Goal: Check status: Check status

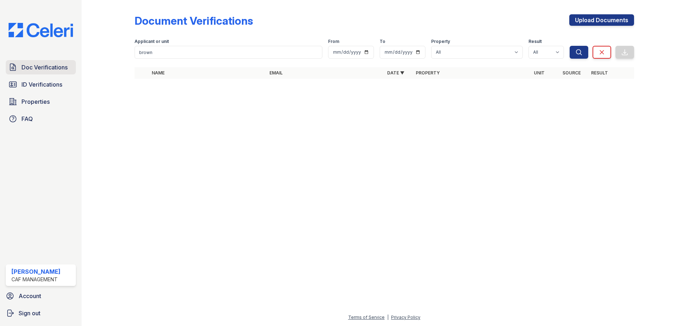
click at [46, 66] on span "Doc Verifications" at bounding box center [44, 67] width 46 height 9
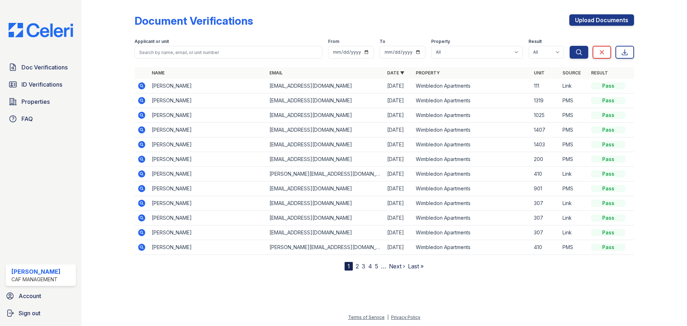
click at [141, 84] on icon at bounding box center [141, 86] width 9 height 9
click at [32, 71] on span "Doc Verifications" at bounding box center [44, 67] width 46 height 9
click at [141, 86] on icon at bounding box center [141, 85] width 2 height 2
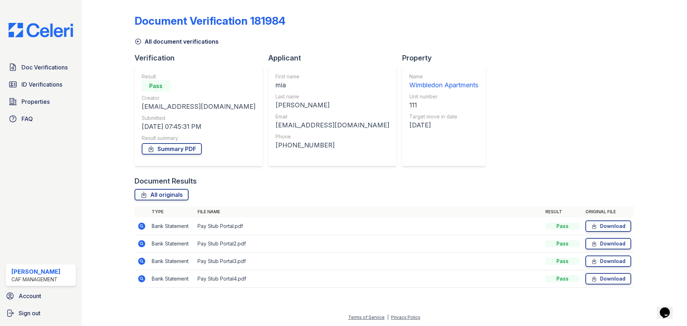
click at [140, 225] on icon at bounding box center [141, 226] width 9 height 9
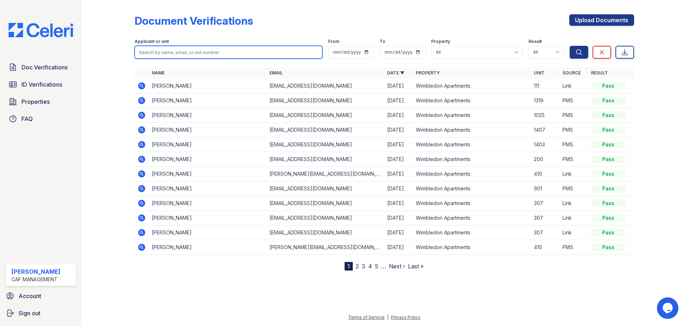
click at [214, 49] on input "search" at bounding box center [229, 52] width 188 height 13
type input "mia"
click at [570, 46] on button "Search" at bounding box center [579, 52] width 19 height 13
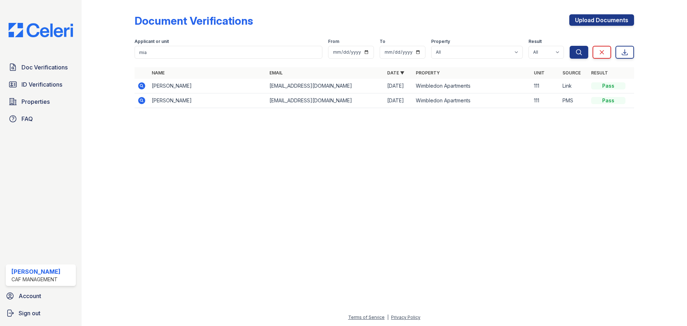
click at [140, 99] on icon at bounding box center [141, 100] width 7 height 7
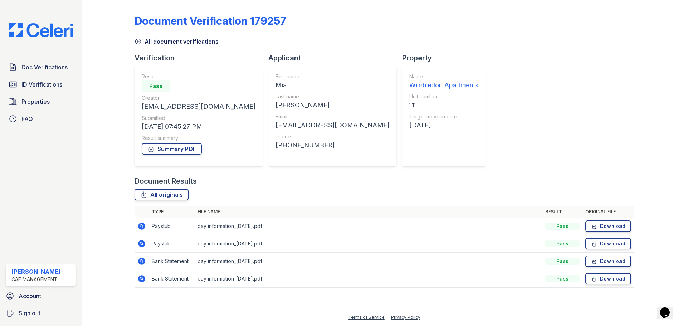
click at [141, 261] on icon at bounding box center [141, 261] width 2 height 2
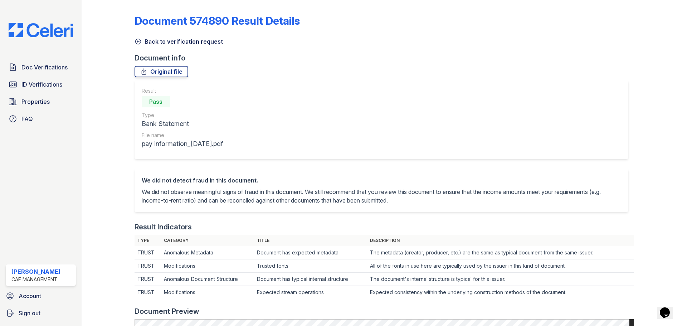
click at [136, 40] on icon at bounding box center [137, 41] width 5 height 5
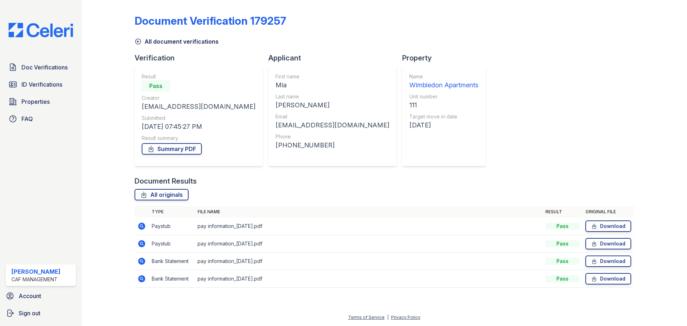
click at [142, 278] on icon at bounding box center [141, 279] width 9 height 9
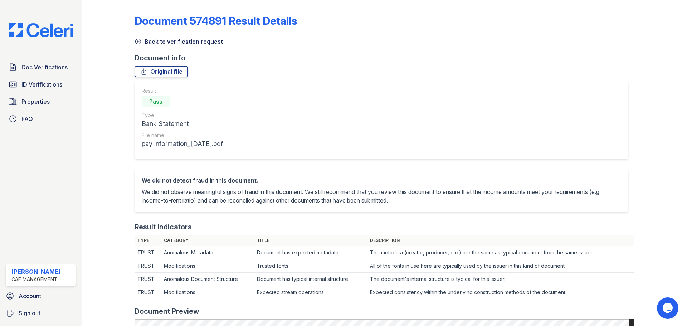
click at [140, 41] on icon at bounding box center [138, 41] width 7 height 7
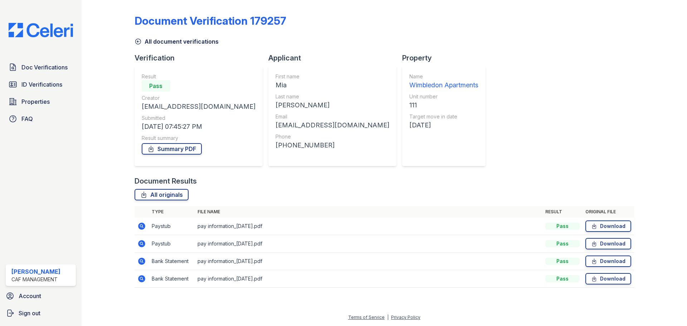
click at [144, 240] on icon at bounding box center [141, 243] width 9 height 9
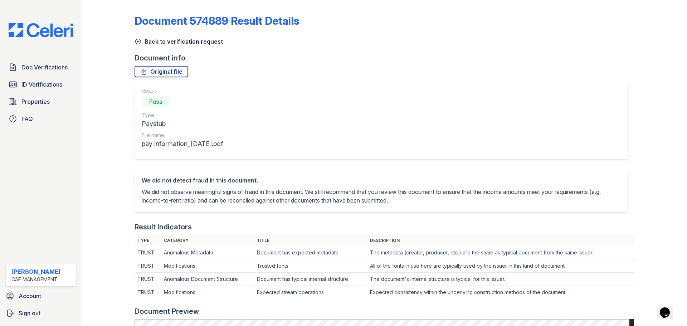
click at [137, 44] on icon at bounding box center [137, 41] width 5 height 5
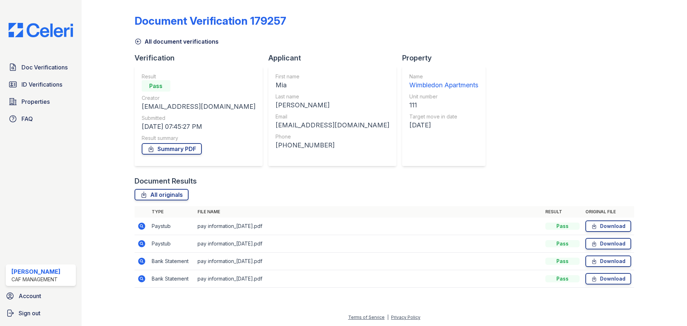
click at [140, 228] on icon at bounding box center [141, 226] width 7 height 7
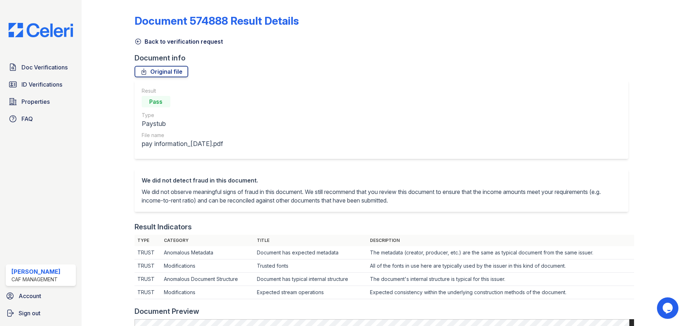
click at [137, 41] on icon at bounding box center [137, 41] width 5 height 5
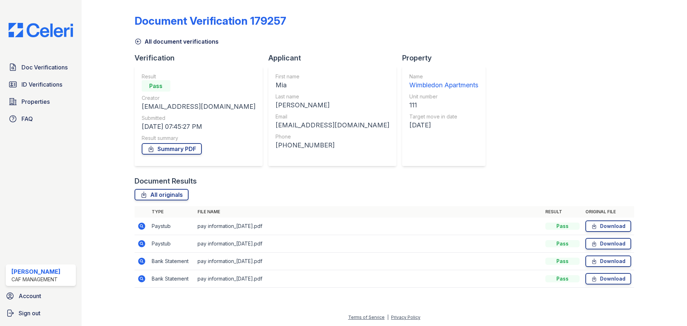
click at [139, 40] on icon at bounding box center [138, 41] width 7 height 7
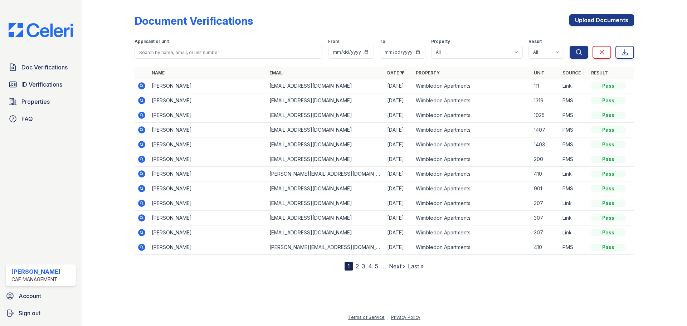
click at [143, 86] on icon at bounding box center [141, 85] width 7 height 7
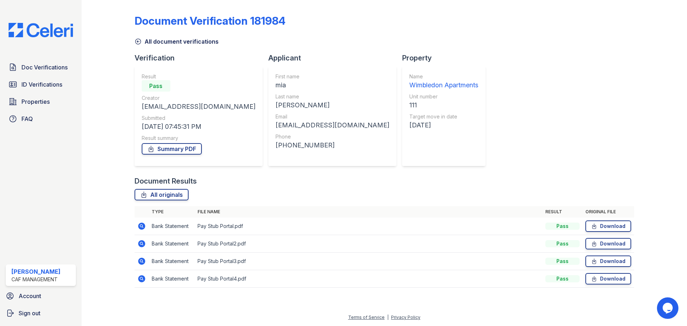
click at [141, 223] on icon at bounding box center [141, 226] width 7 height 7
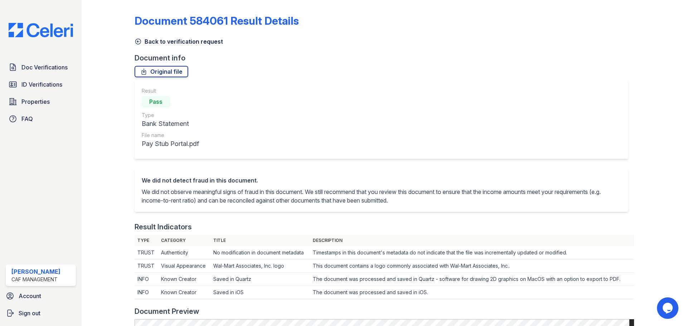
click at [139, 41] on icon at bounding box center [138, 41] width 7 height 7
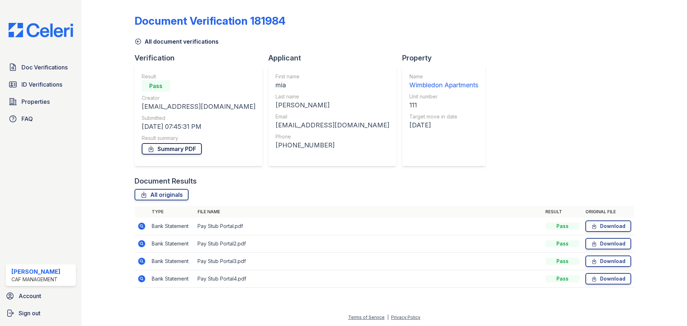
click at [175, 151] on link "Summary PDF" at bounding box center [172, 148] width 60 height 11
